Goal: Contribute content

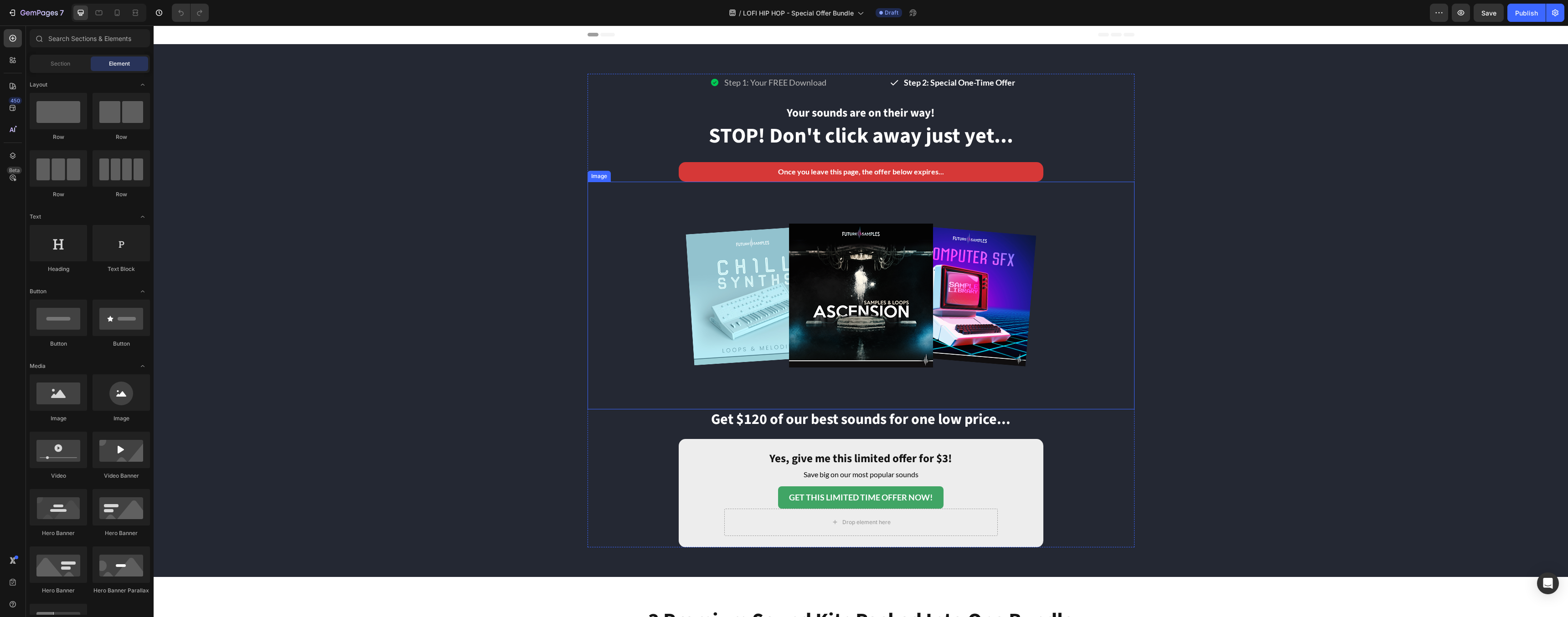
click at [841, 313] on img at bounding box center [861, 295] width 365 height 228
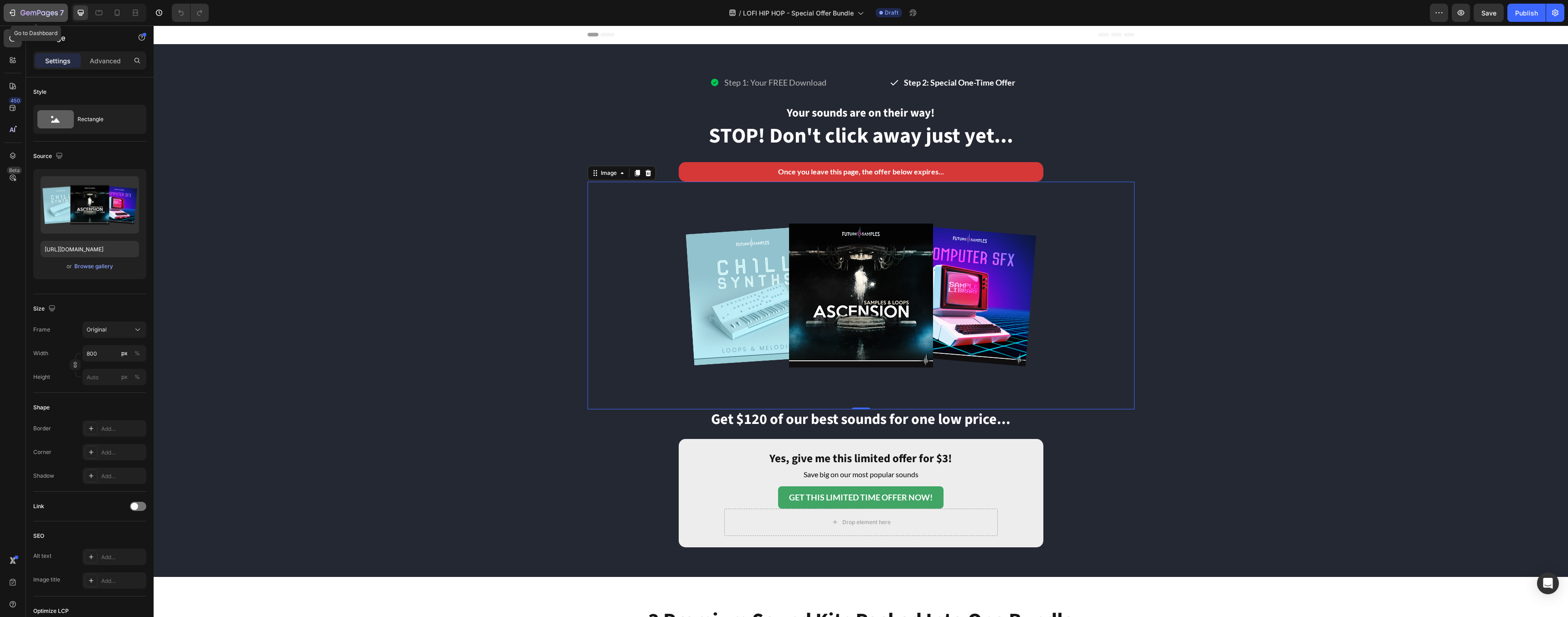
click at [16, 9] on icon "button" at bounding box center [12, 12] width 9 height 9
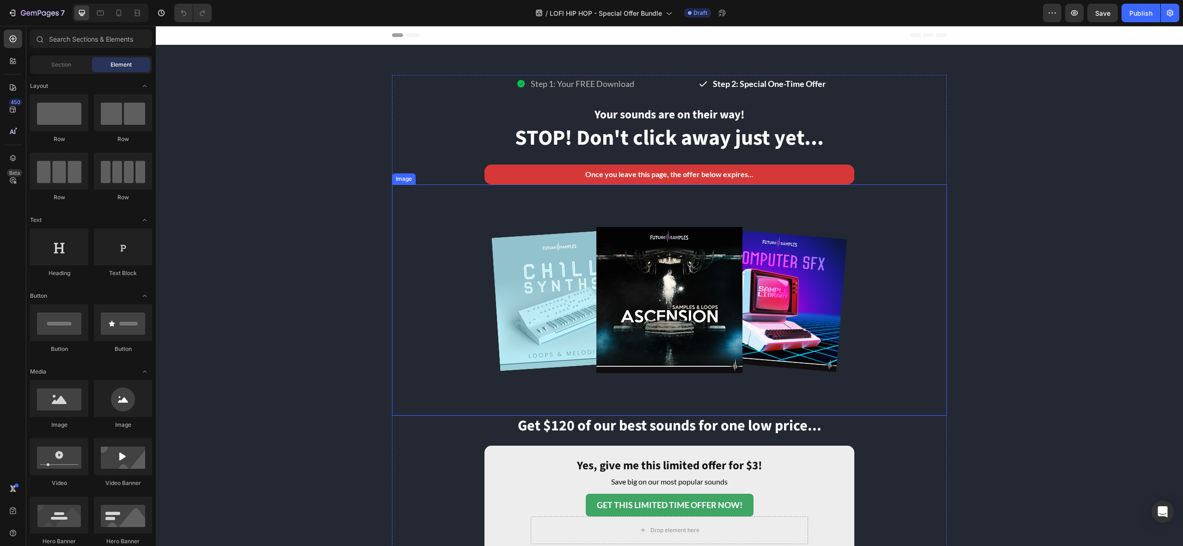
click at [661, 295] on img at bounding box center [669, 299] width 370 height 231
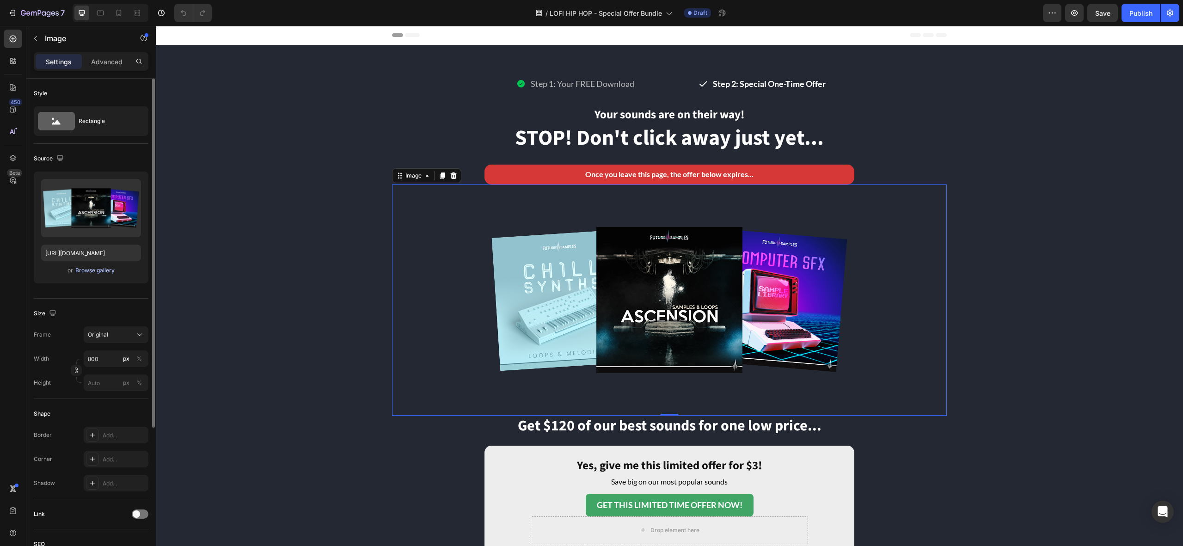
click at [103, 272] on div "Browse gallery" at bounding box center [94, 270] width 39 height 8
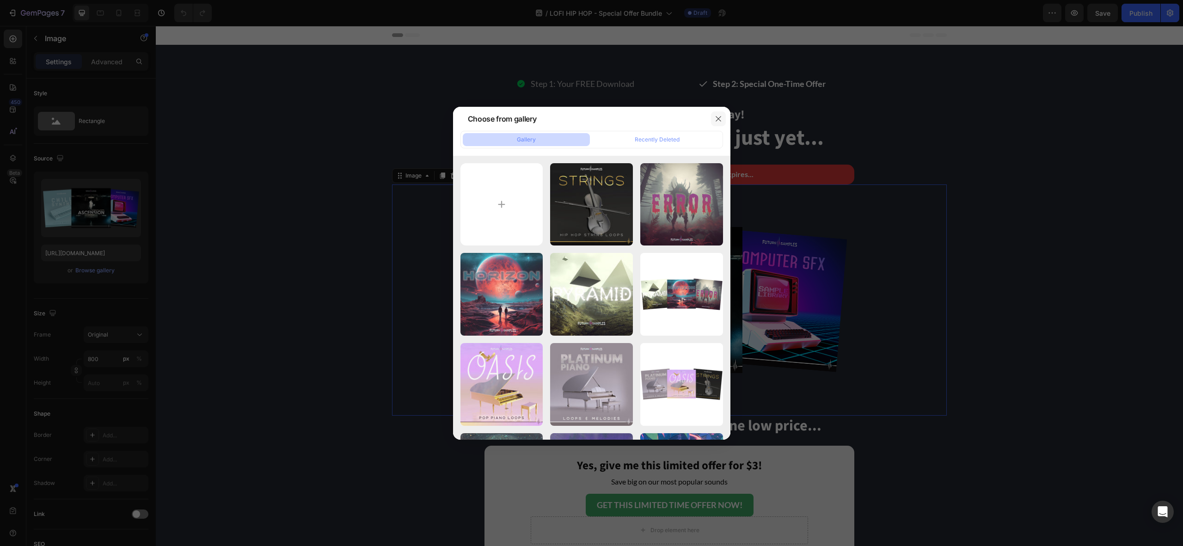
click at [718, 121] on icon "button" at bounding box center [718, 118] width 7 height 7
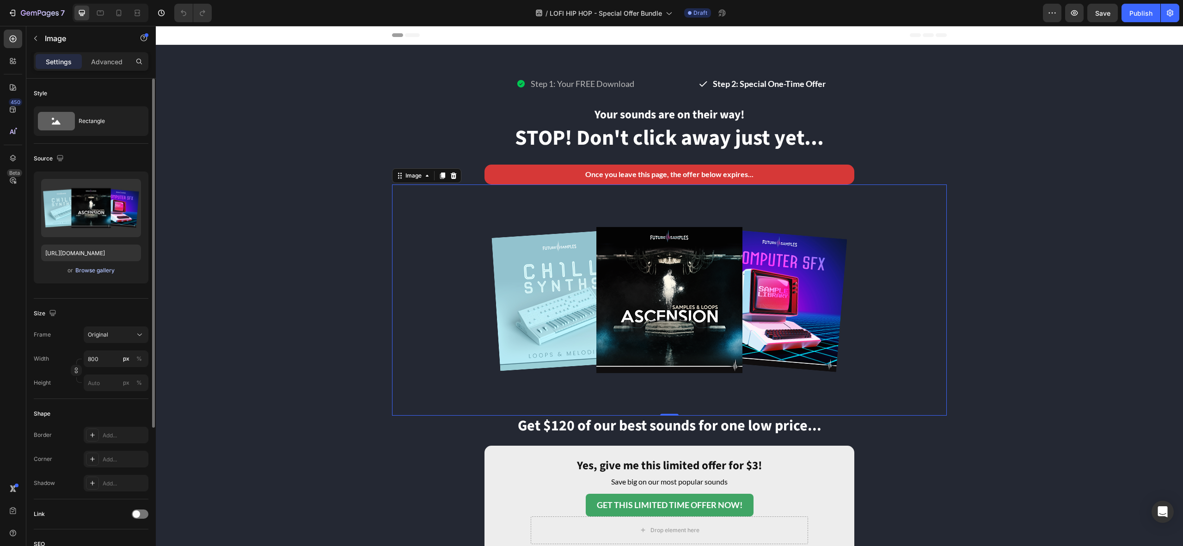
click at [91, 270] on div "Browse gallery" at bounding box center [94, 270] width 39 height 8
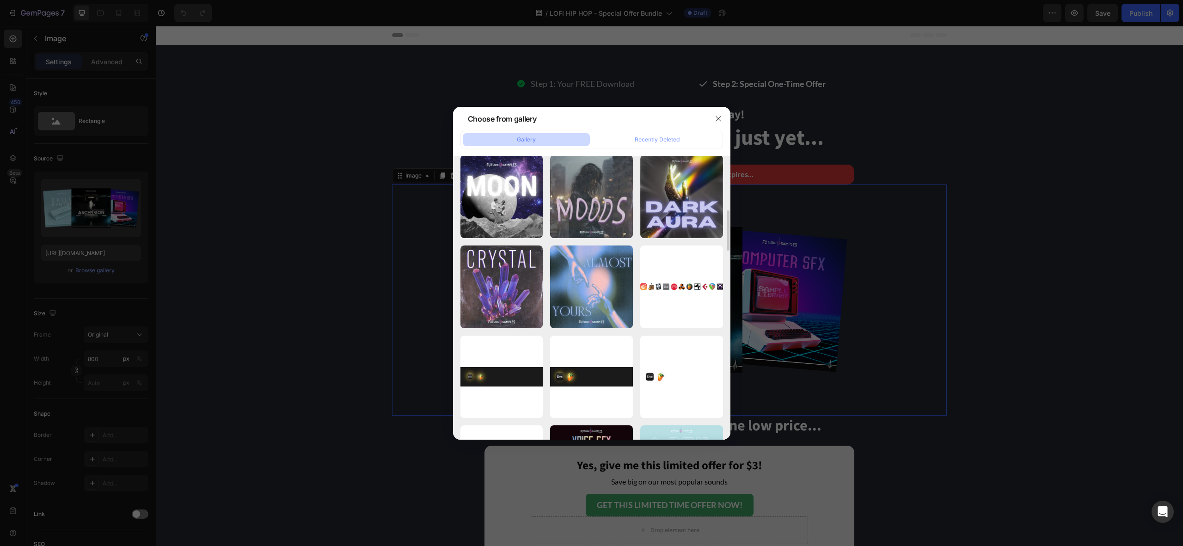
scroll to position [370, 0]
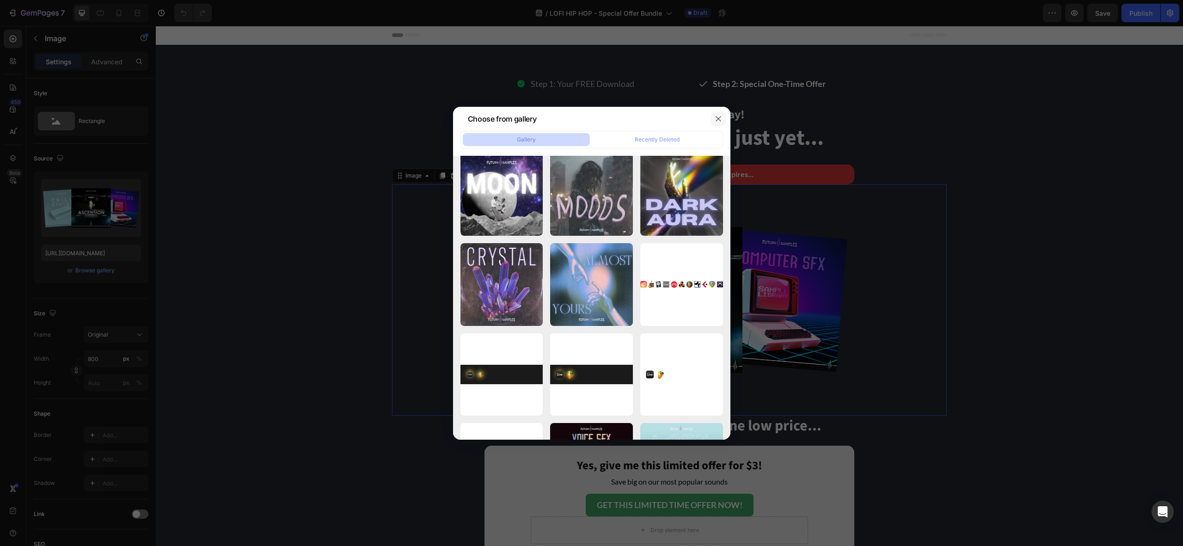
click at [717, 118] on icon "button" at bounding box center [718, 118] width 7 height 7
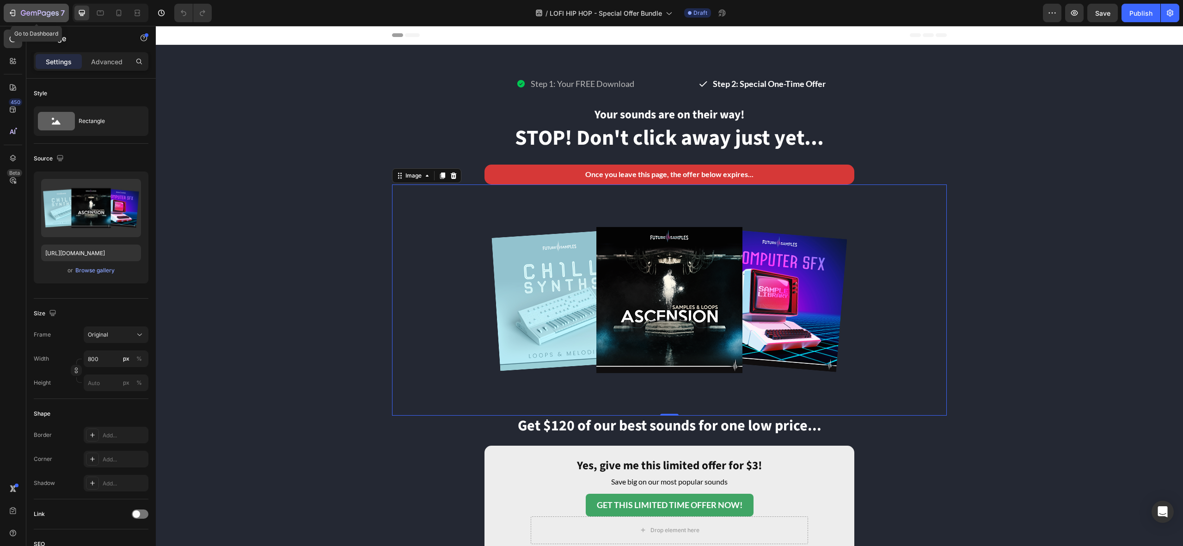
click at [50, 12] on icon "button" at bounding box center [49, 14] width 4 height 6
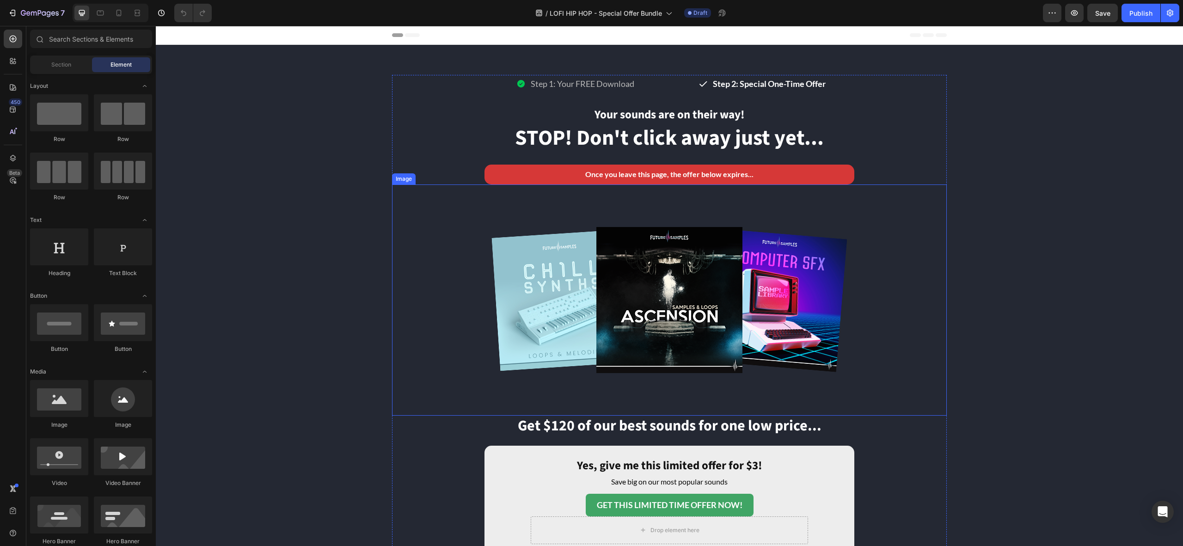
click at [577, 323] on img at bounding box center [669, 299] width 370 height 231
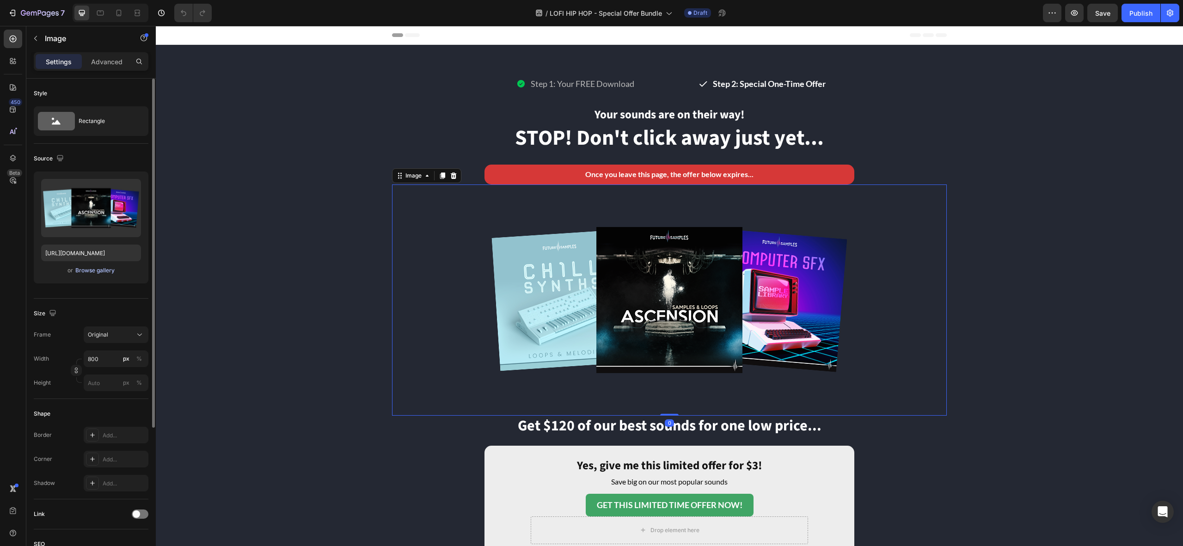
click at [83, 273] on div "Browse gallery" at bounding box center [94, 270] width 39 height 8
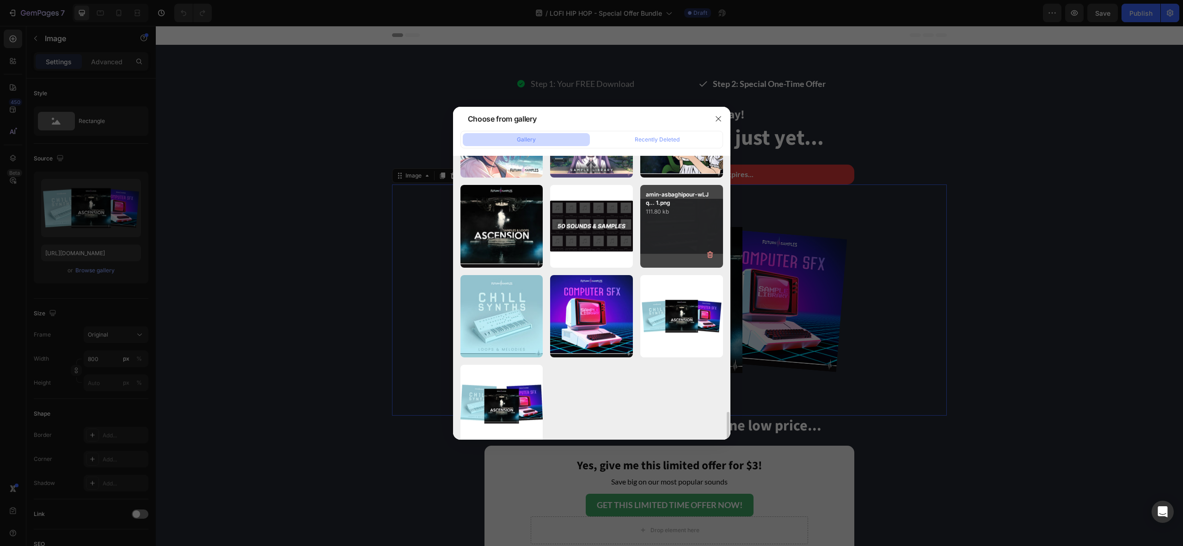
scroll to position [2333, 0]
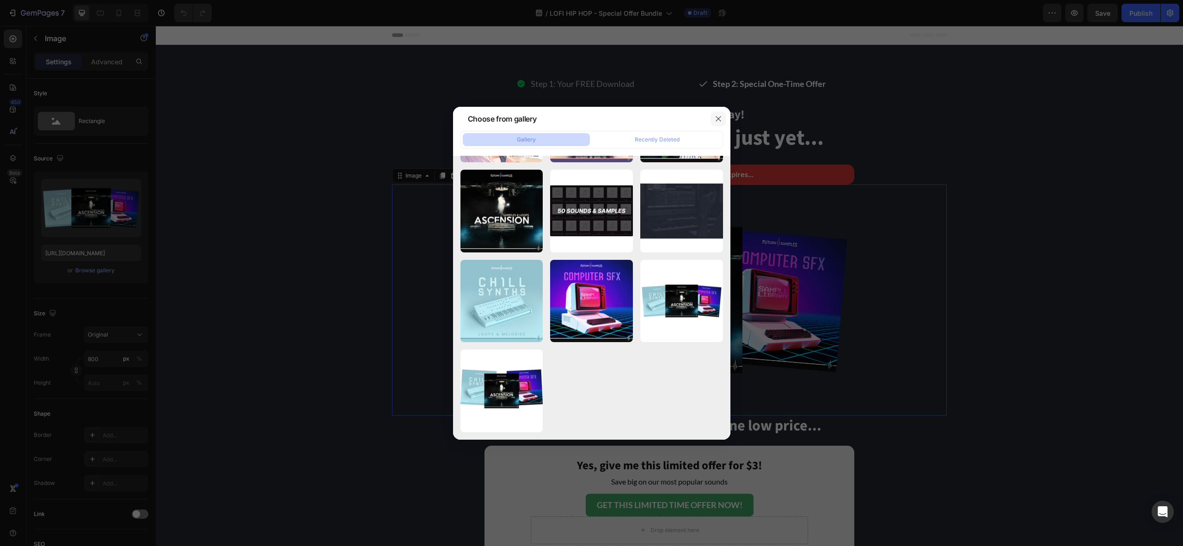
click at [723, 120] on button "button" at bounding box center [718, 118] width 15 height 15
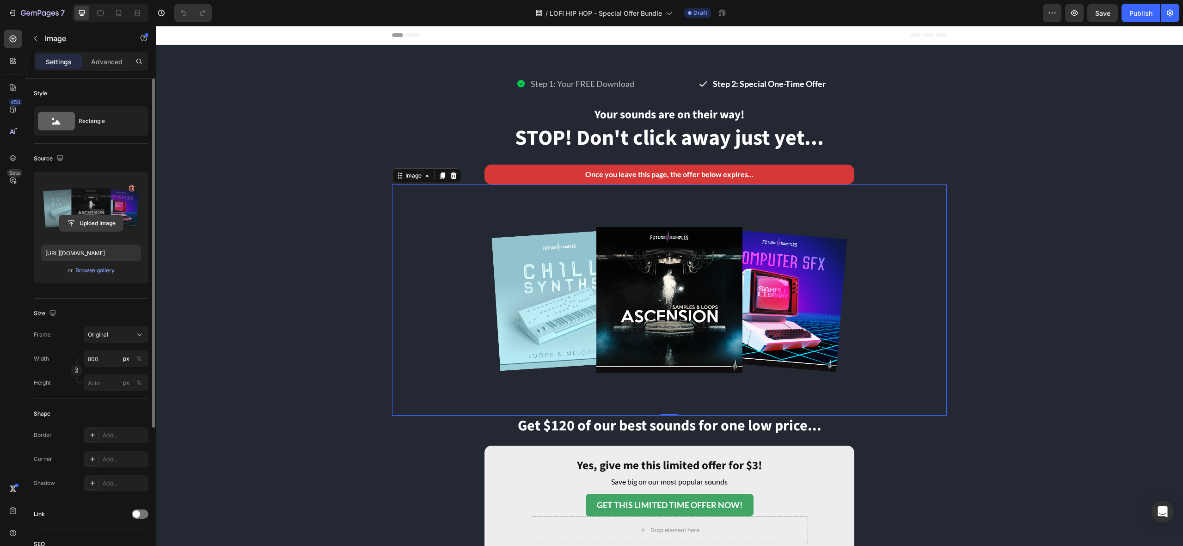
click at [92, 225] on input "file" at bounding box center [91, 223] width 64 height 16
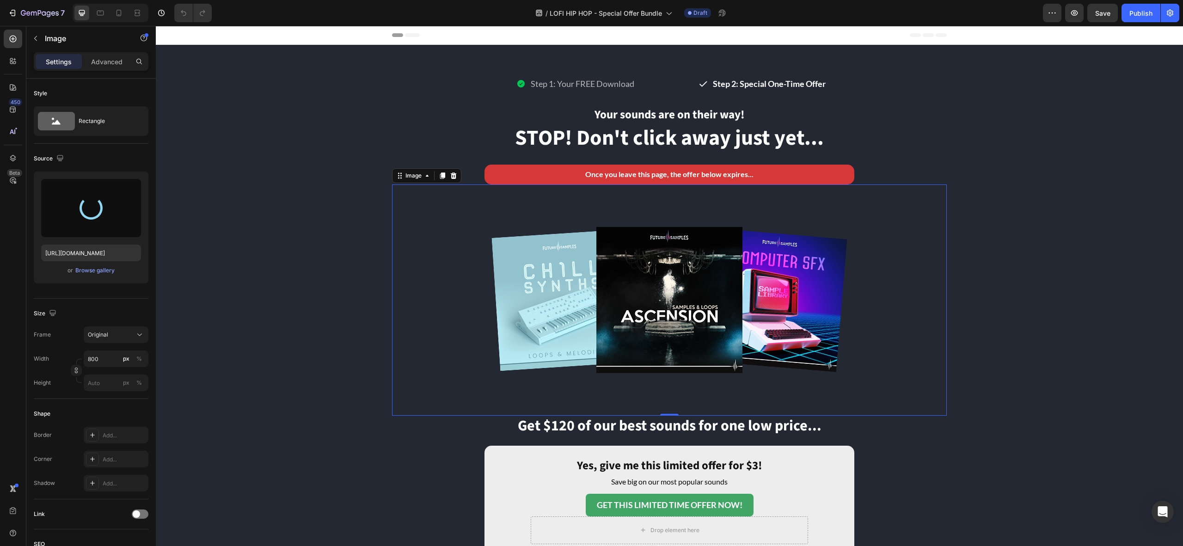
type input "https://cdn.shopify.com/s/files/1/0332/0473/2037/files/gempages_525260146855641…"
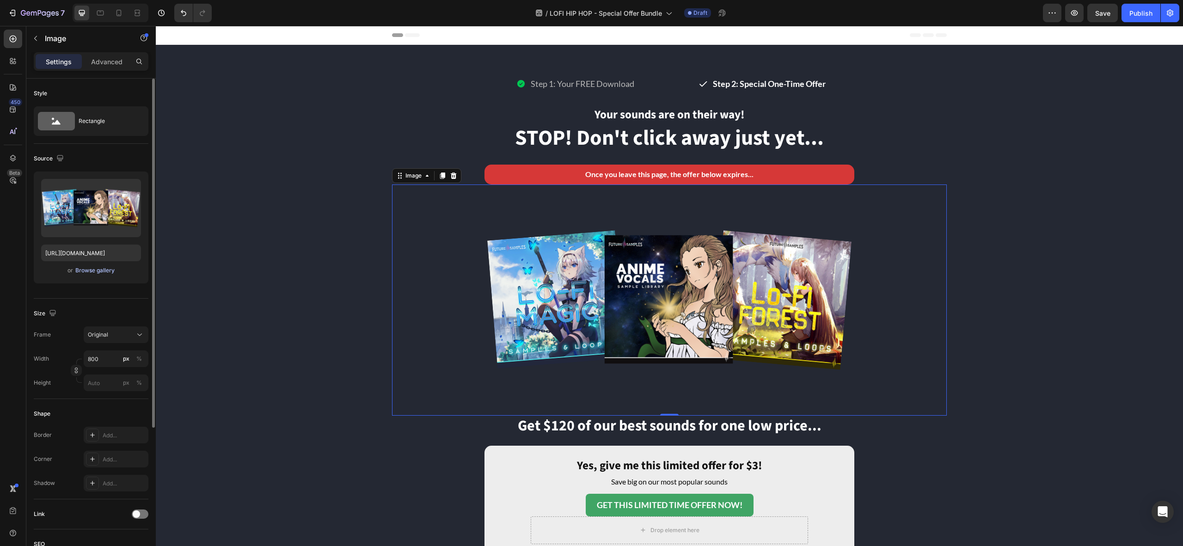
click at [99, 272] on div "Browse gallery" at bounding box center [94, 270] width 39 height 8
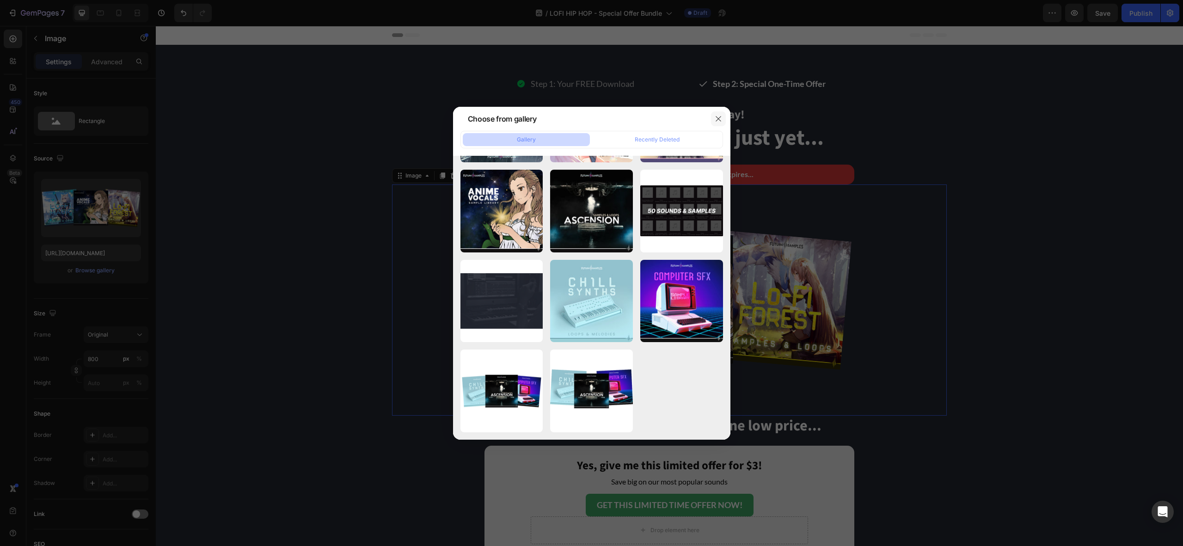
click at [719, 118] on icon "button" at bounding box center [718, 118] width 5 height 5
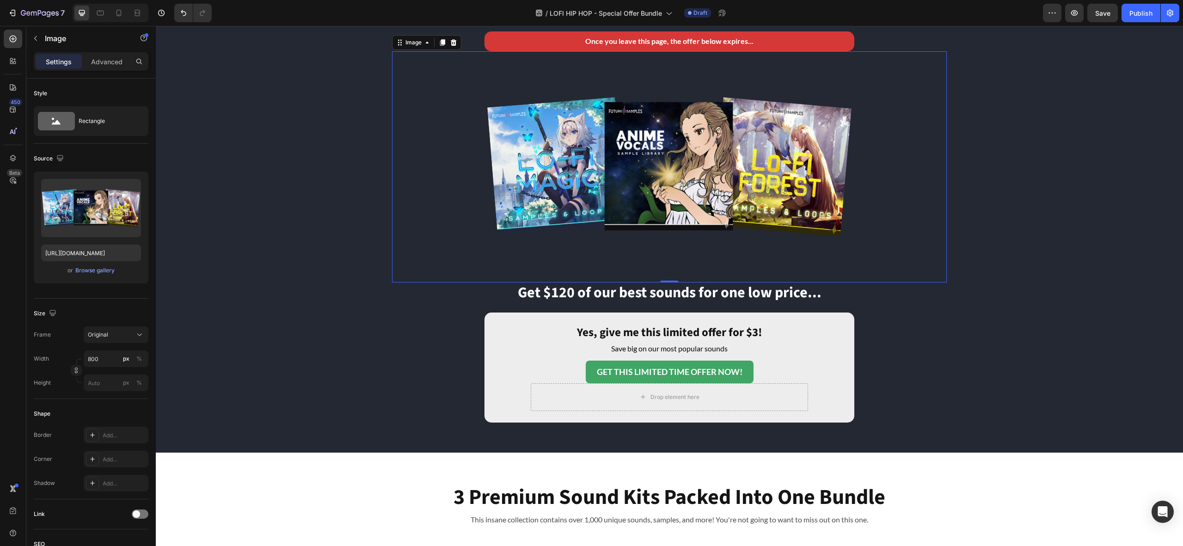
scroll to position [135, 0]
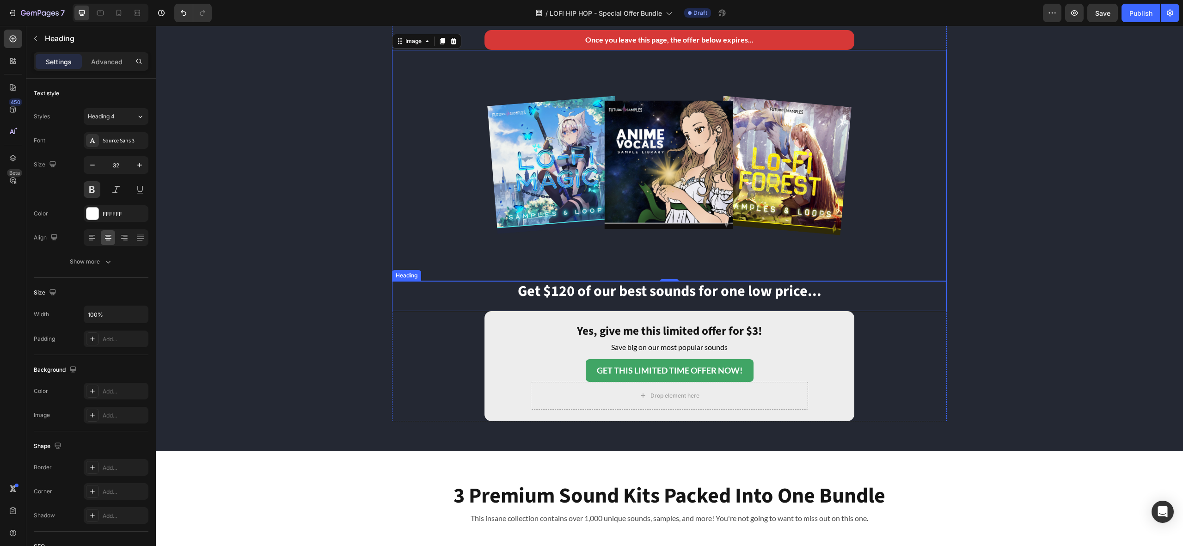
click at [760, 292] on h2 "Get $120 of our best sounds for one low price..." at bounding box center [669, 291] width 555 height 21
click at [747, 292] on h2 "Get $120 of our best sounds for one low price..." at bounding box center [669, 291] width 555 height 21
click at [747, 292] on p "Get $120 of our best sounds for one low price..." at bounding box center [669, 291] width 553 height 19
click at [751, 292] on p "Get $120 of our best sounds for one low price..." at bounding box center [669, 291] width 553 height 19
click at [807, 293] on p "Get $120 of our best sounds for one low price..." at bounding box center [669, 291] width 553 height 19
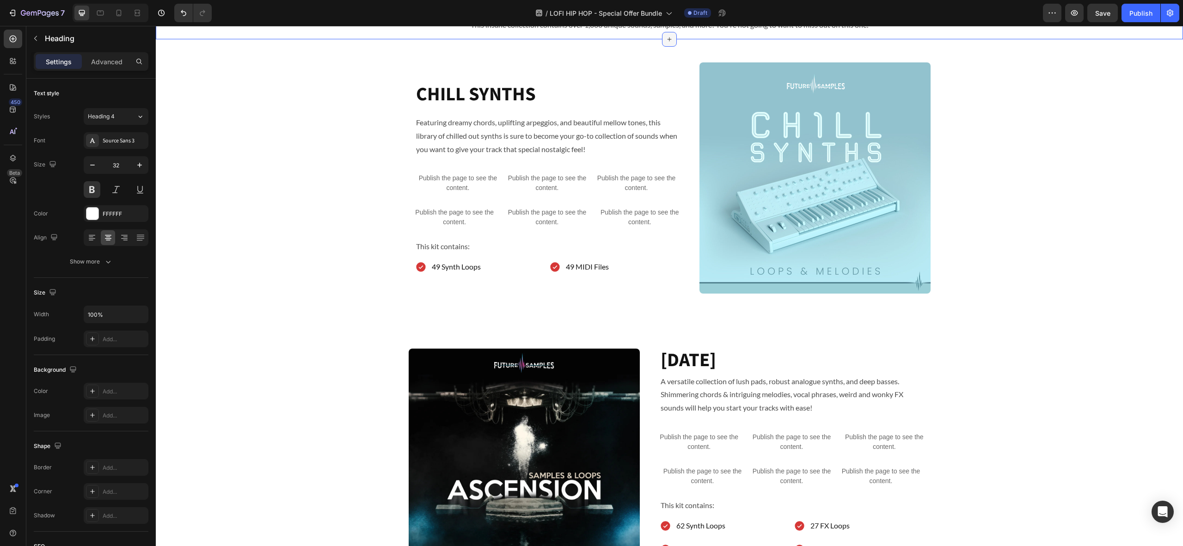
scroll to position [628, 0]
click at [798, 236] on img at bounding box center [814, 177] width 231 height 231
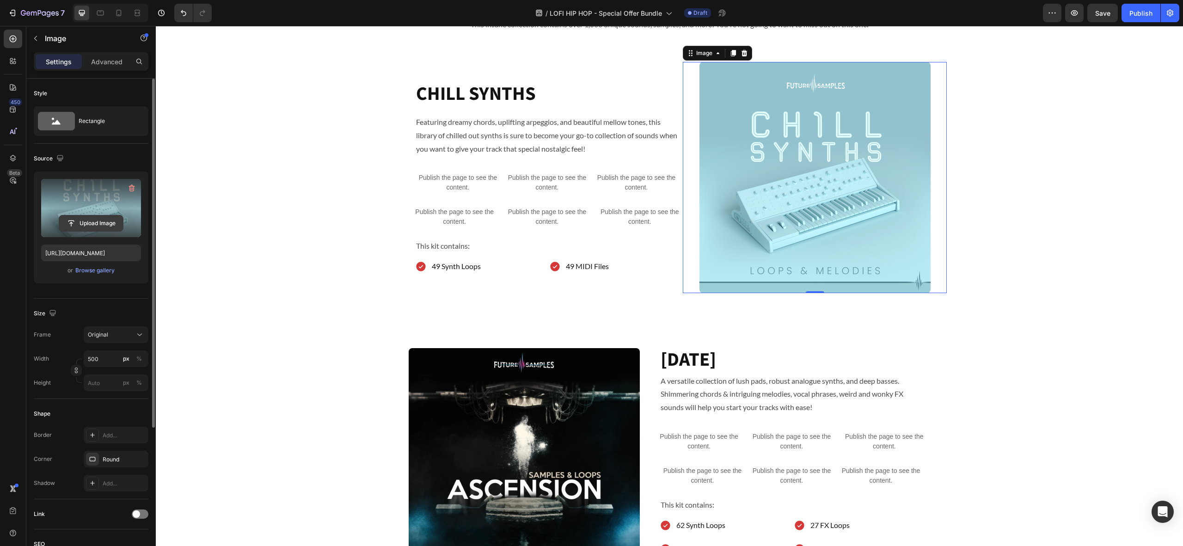
click at [98, 221] on input "file" at bounding box center [91, 223] width 64 height 16
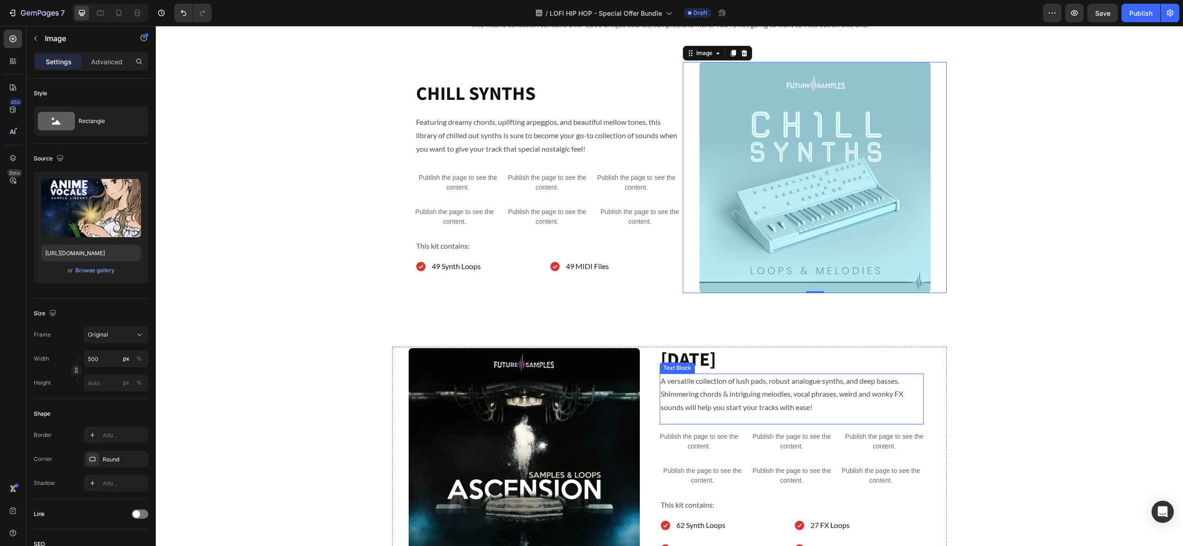
type input "https://cdn.shopify.com/s/files/1/0332/0473/2037/files/gempages_525260146855641…"
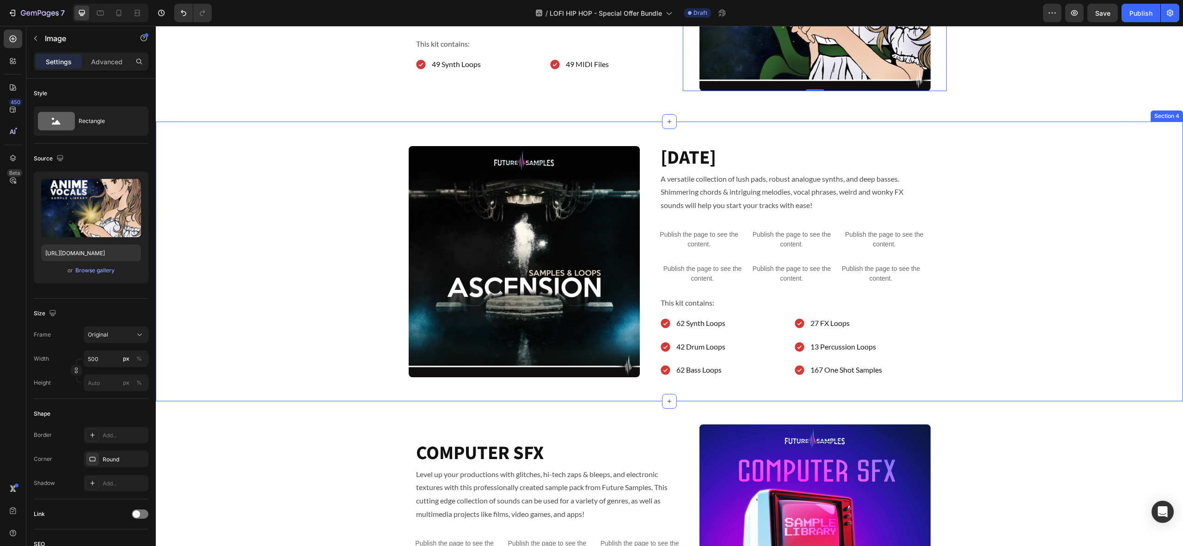
scroll to position [832, 0]
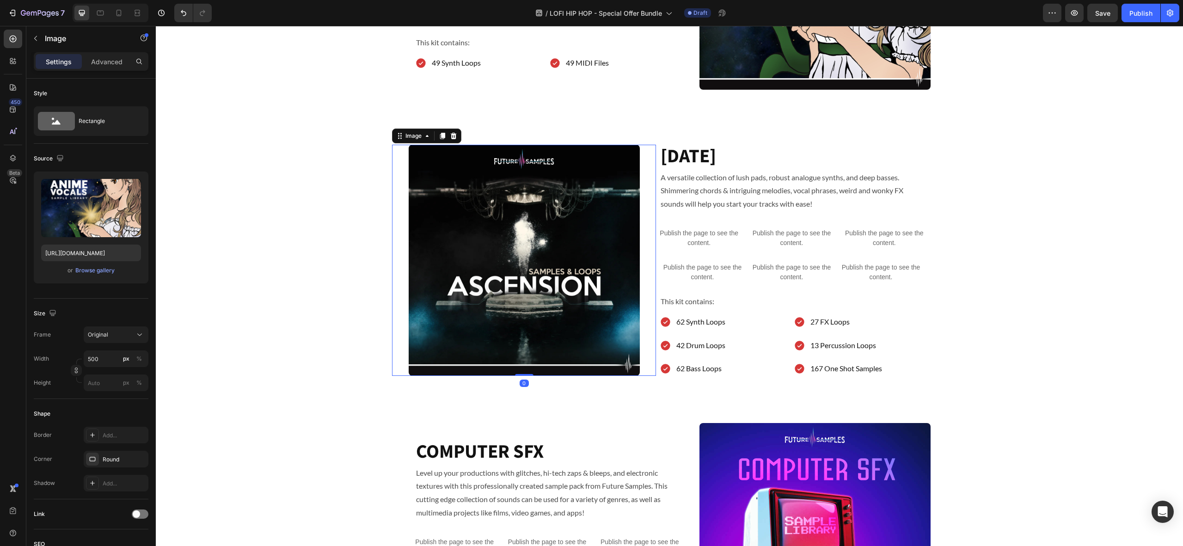
click at [507, 259] on img at bounding box center [524, 260] width 231 height 231
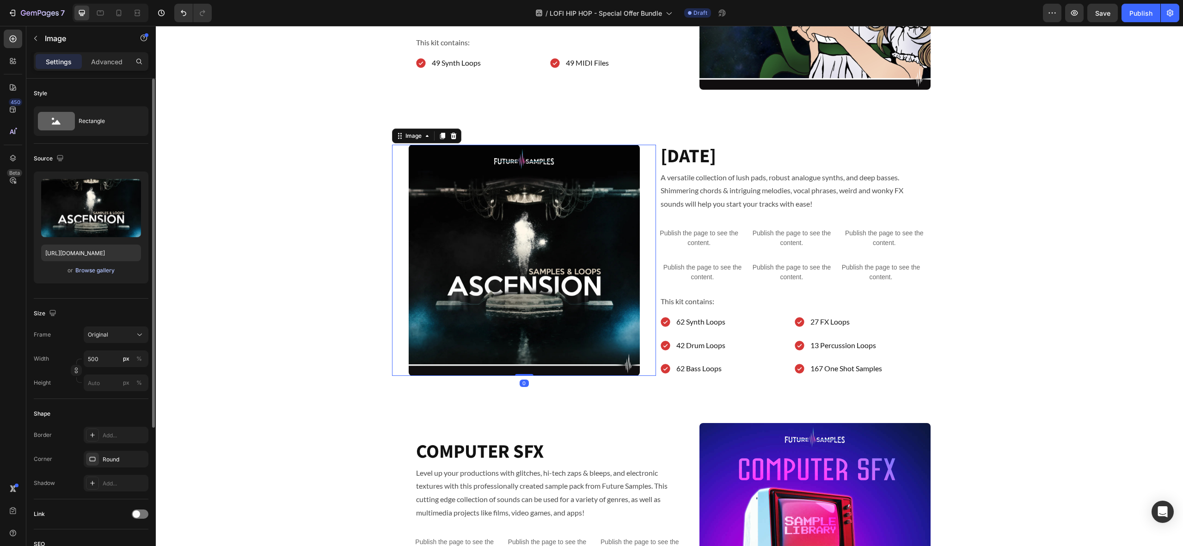
click at [95, 272] on div "Browse gallery" at bounding box center [94, 270] width 39 height 8
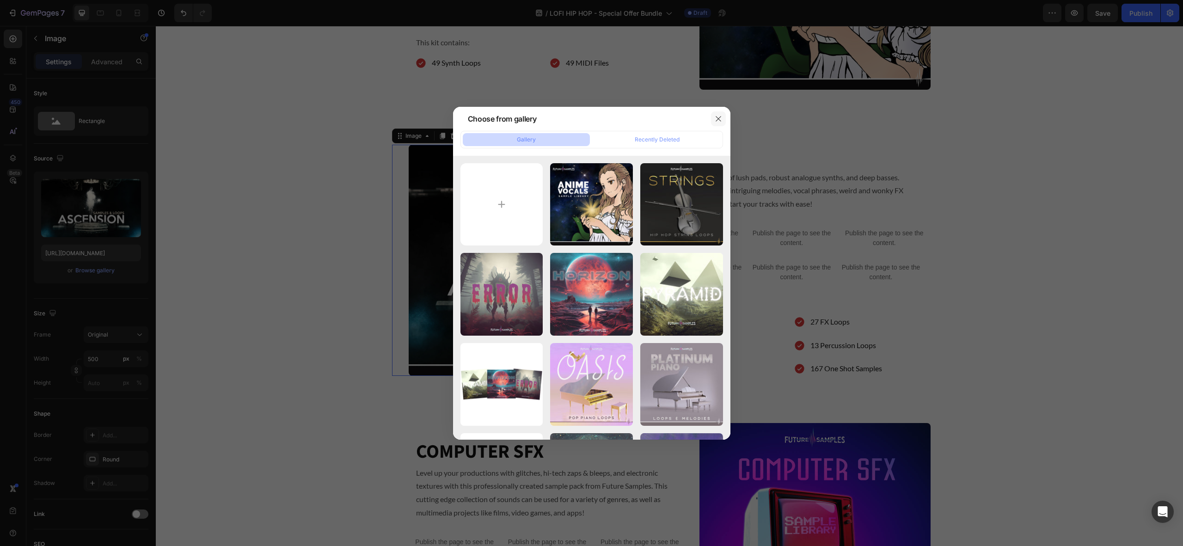
click at [721, 118] on icon "button" at bounding box center [718, 118] width 7 height 7
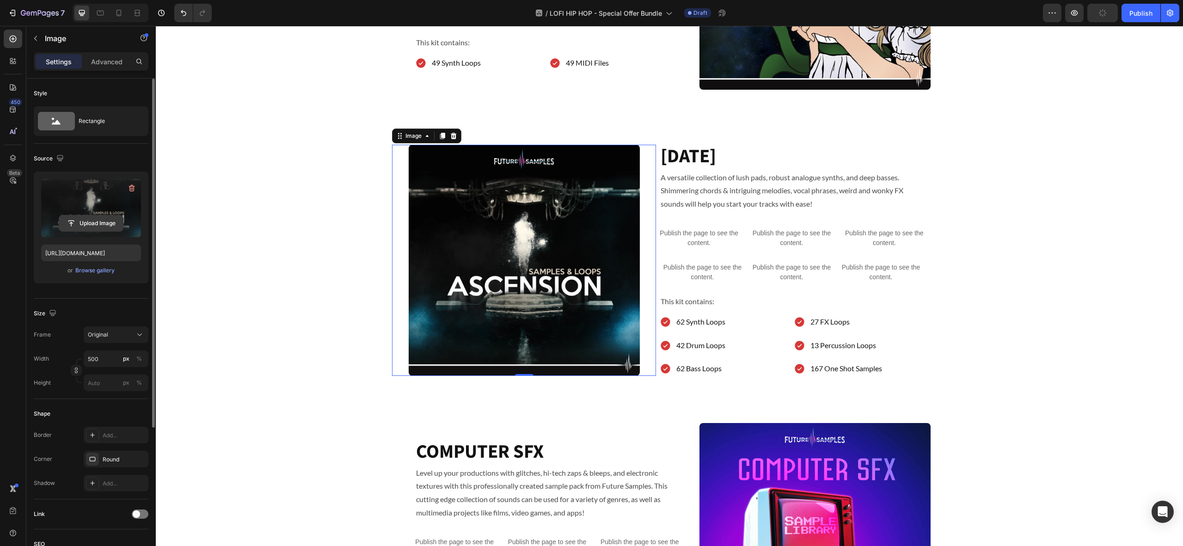
click at [94, 227] on input "file" at bounding box center [91, 223] width 64 height 16
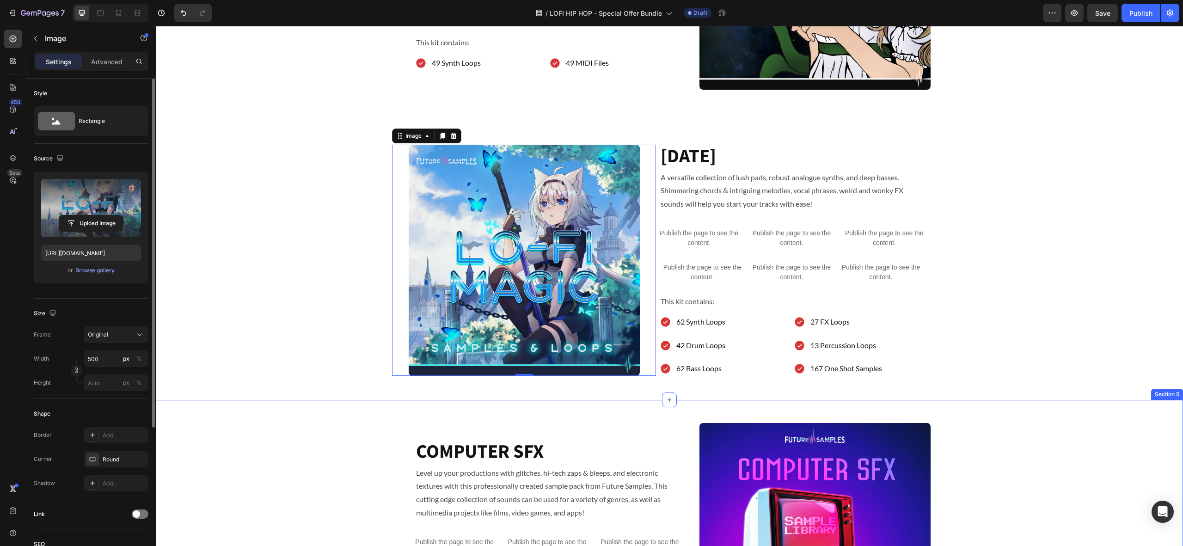
type input "https://cdn.shopify.com/s/files/1/0332/0473/2037/files/gempages_525260146855641…"
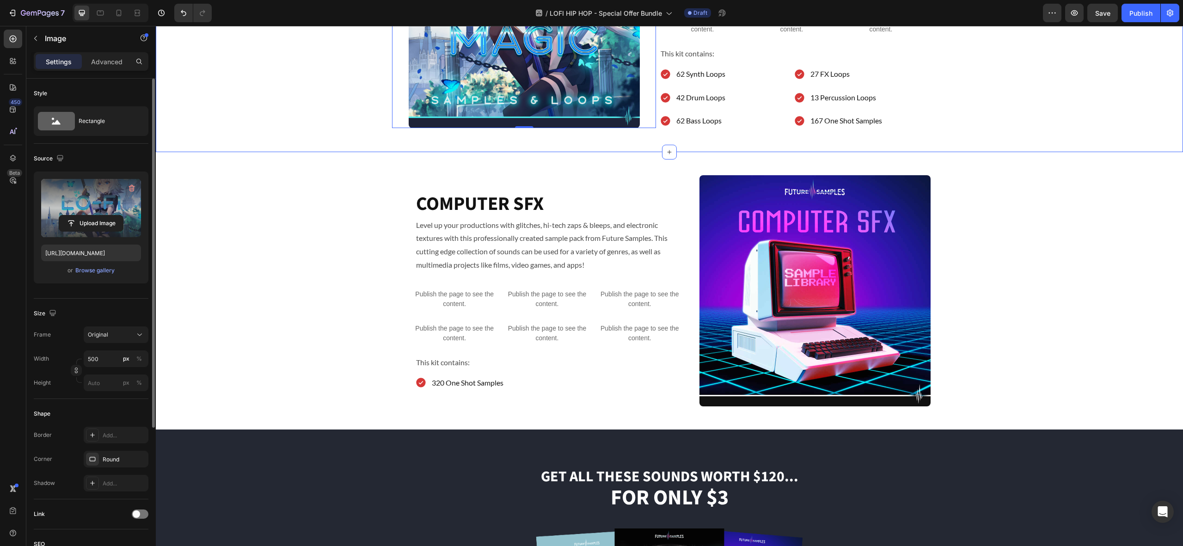
scroll to position [1092, 0]
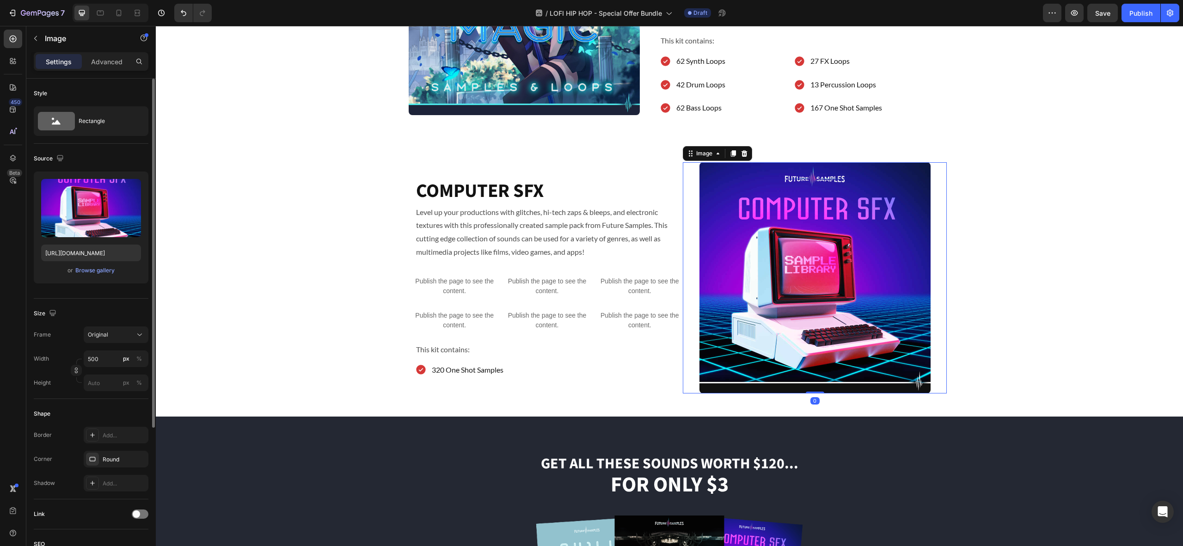
click at [777, 282] on img at bounding box center [814, 277] width 231 height 231
click at [106, 220] on input "file" at bounding box center [91, 223] width 64 height 16
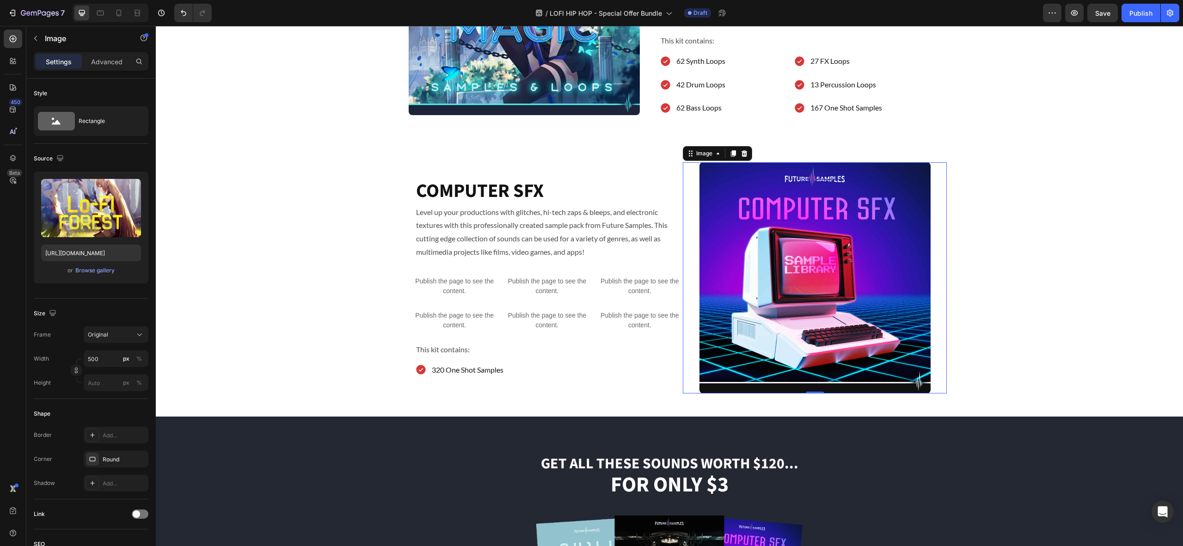
type input "https://cdn.shopify.com/s/files/1/0332/0473/2037/files/gempages_525260146855641…"
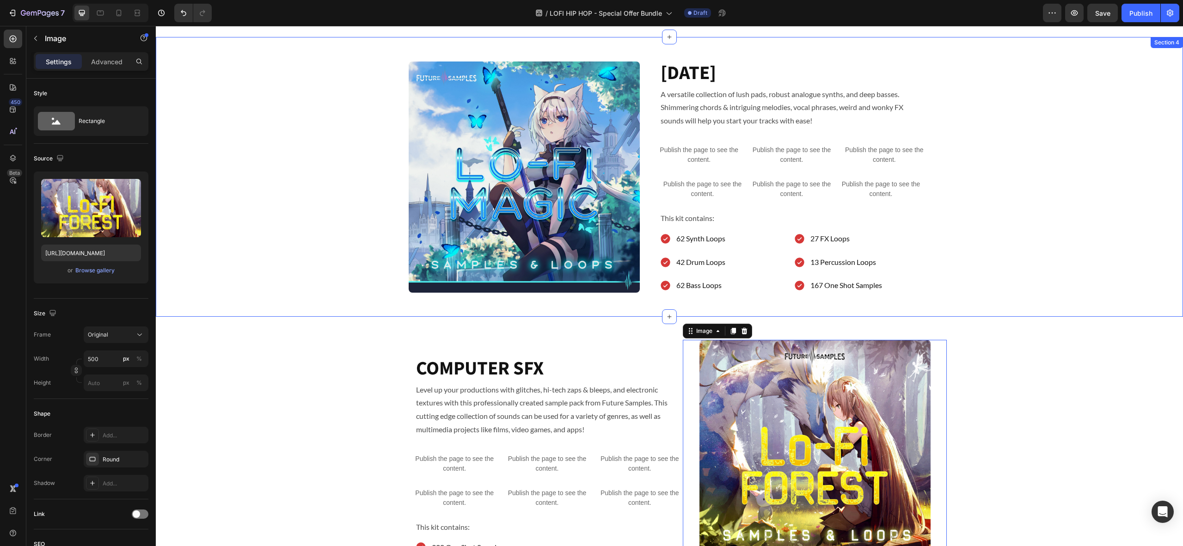
scroll to position [901, 0]
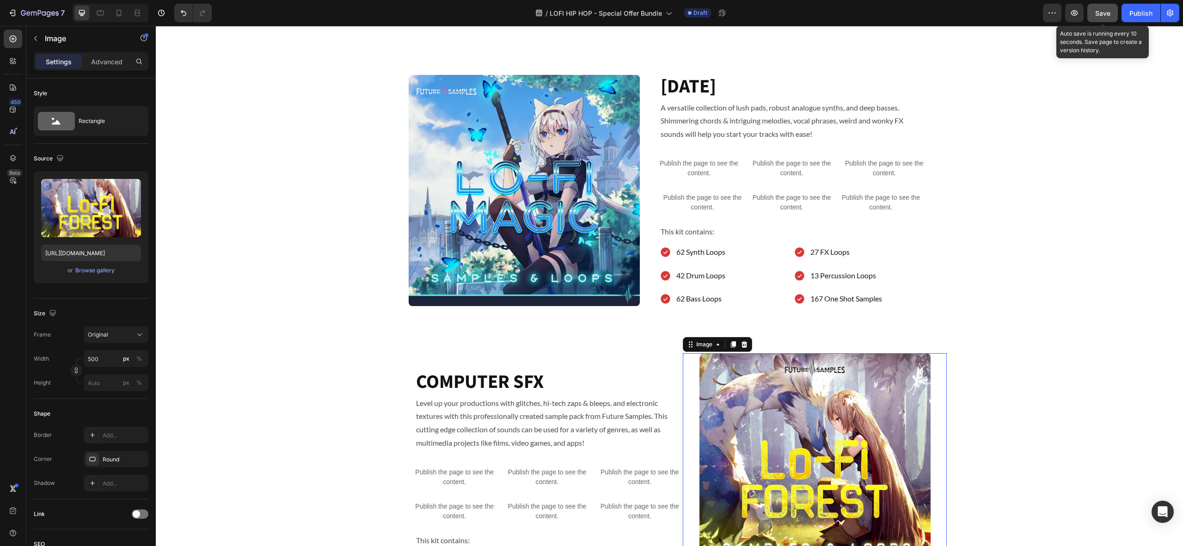
click at [1095, 12] on button "Save" at bounding box center [1102, 13] width 31 height 18
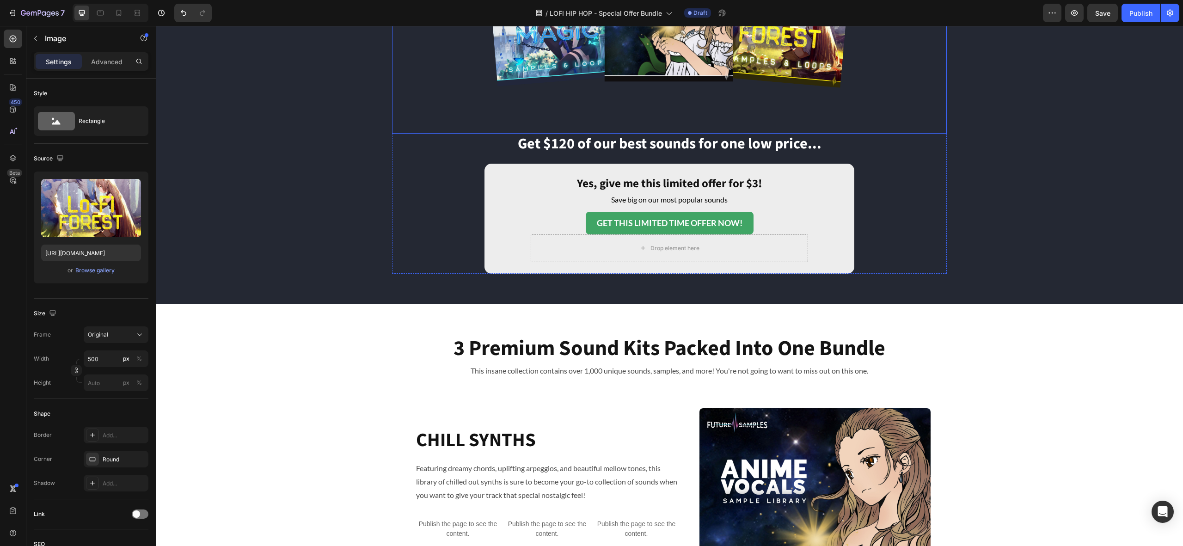
scroll to position [281, 0]
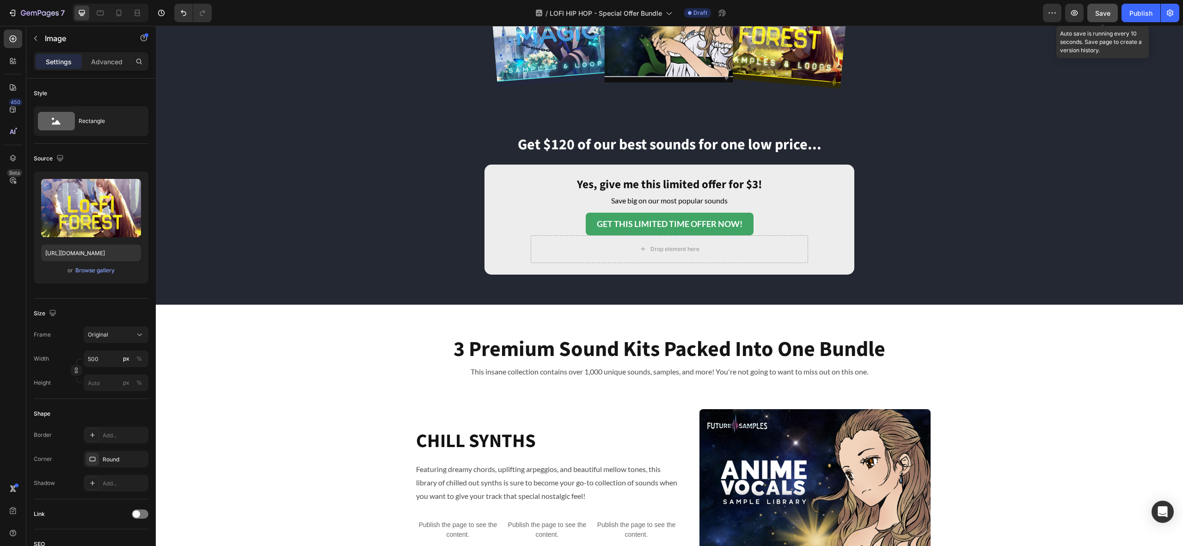
click at [1105, 9] on span "Save" at bounding box center [1102, 13] width 15 height 8
